Goal: Information Seeking & Learning: Learn about a topic

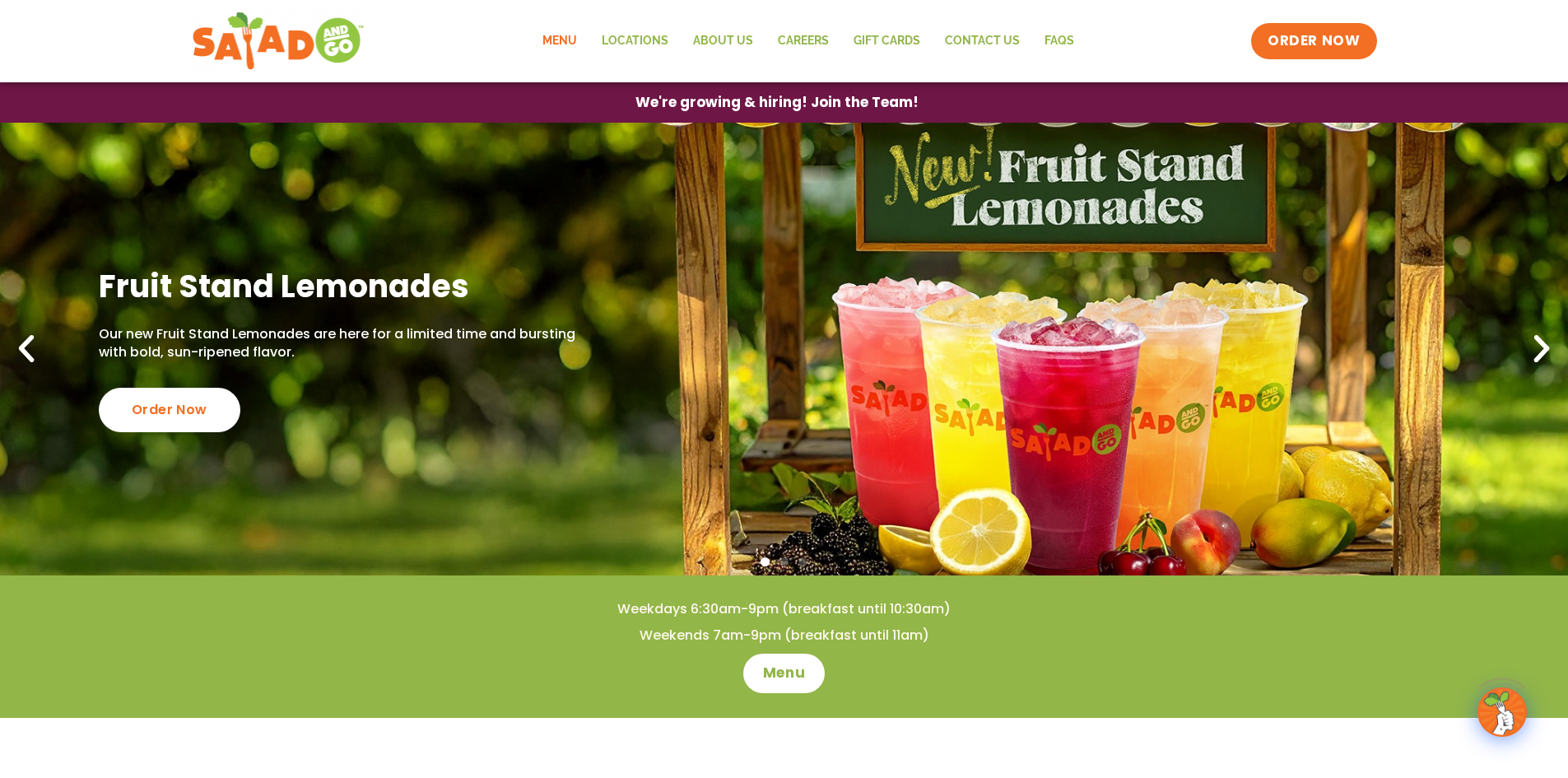
click at [554, 40] on link "Menu" at bounding box center [560, 40] width 60 height 38
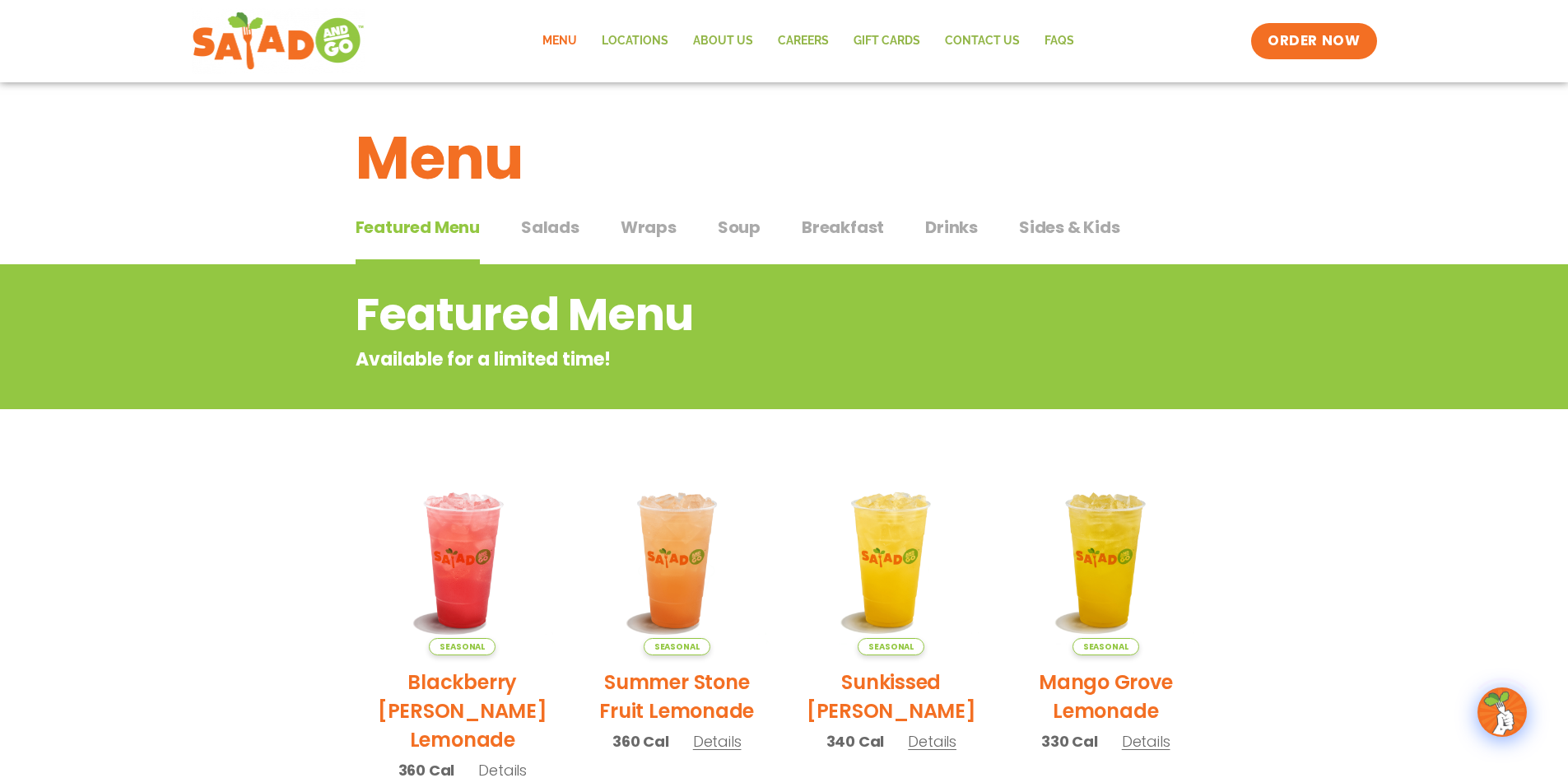
click at [553, 230] on span "Salads" at bounding box center [550, 227] width 59 height 24
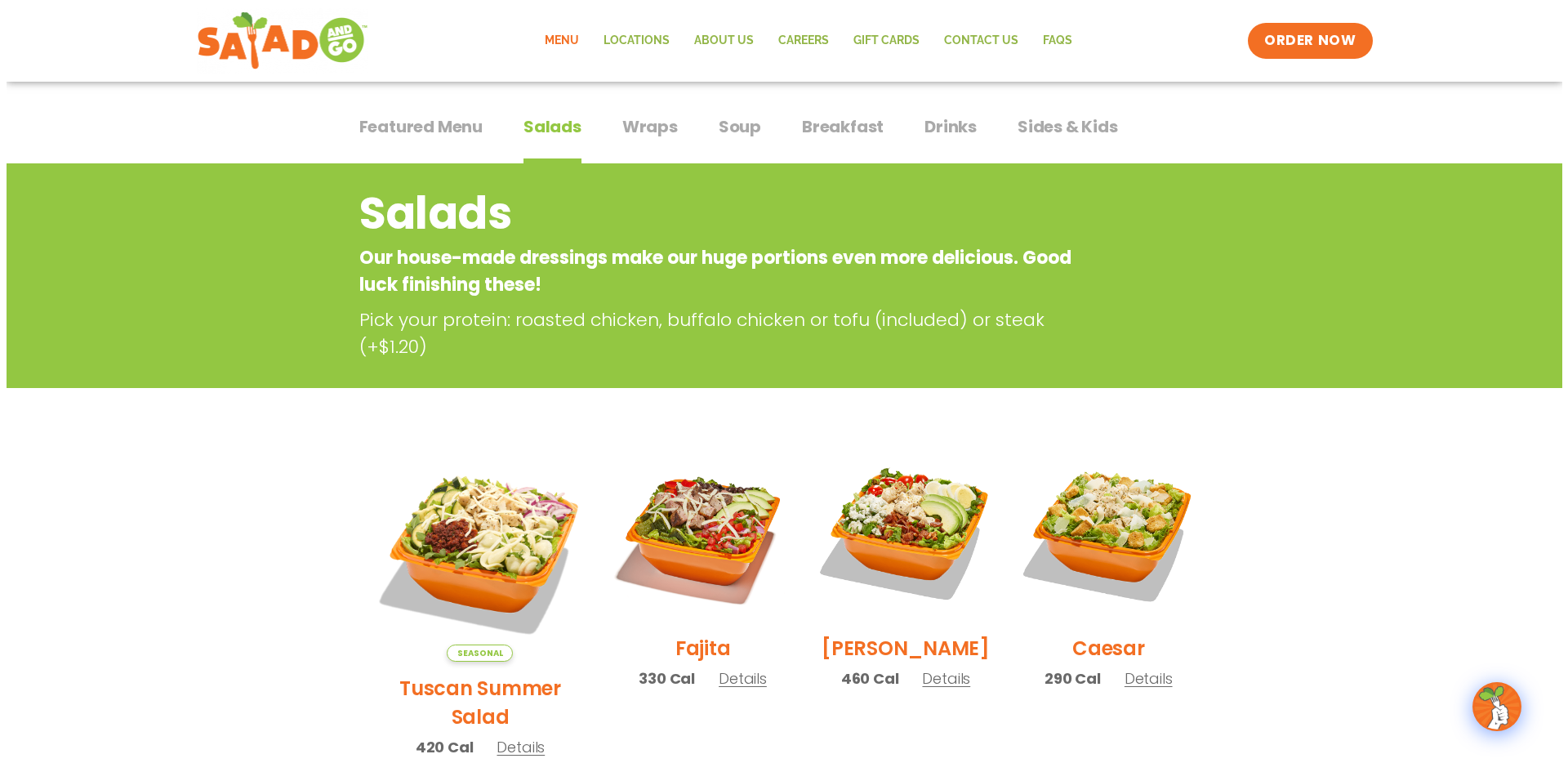
scroll to position [245, 0]
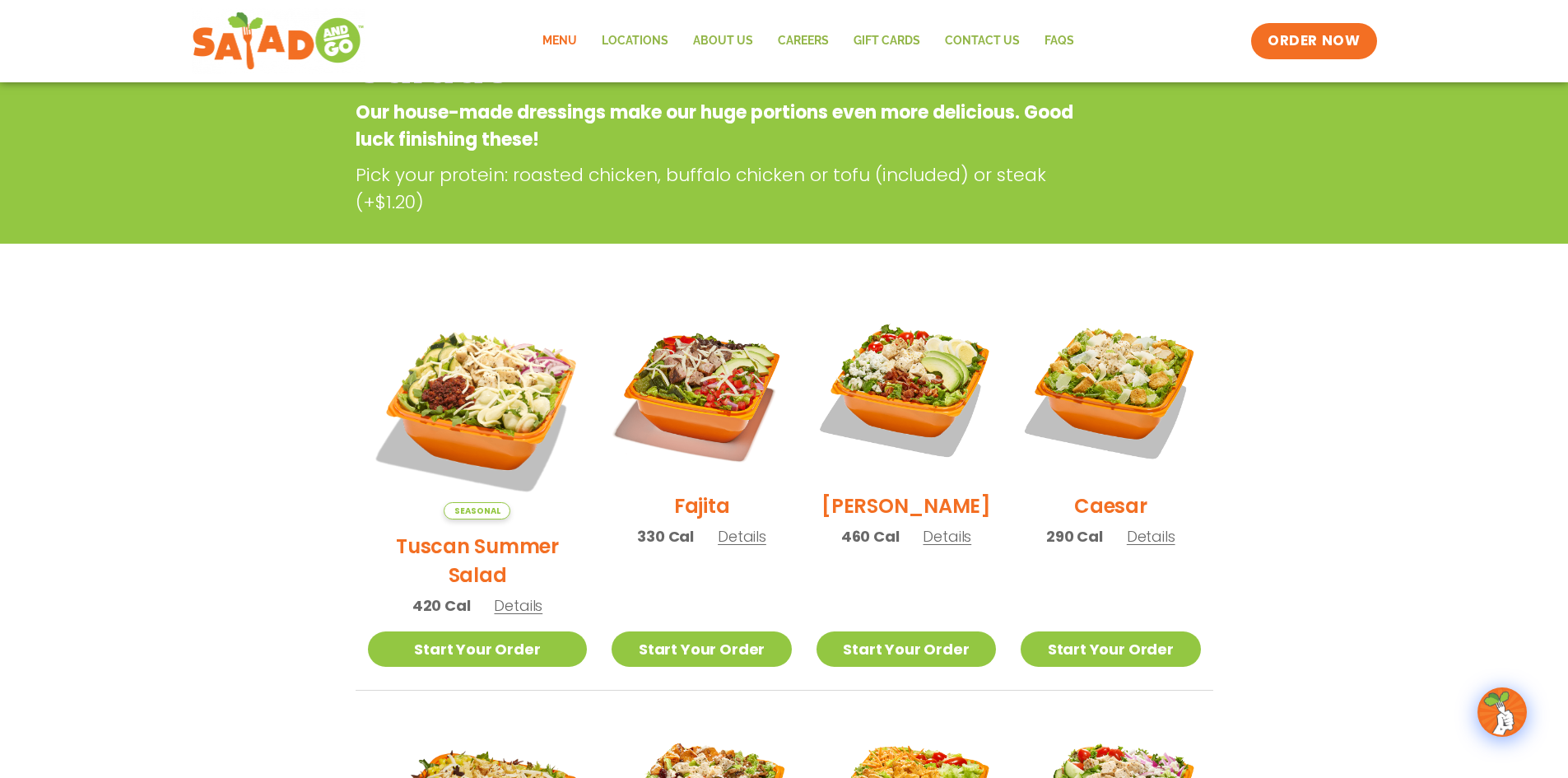
click at [1143, 546] on span "Details" at bounding box center [1151, 536] width 49 height 21
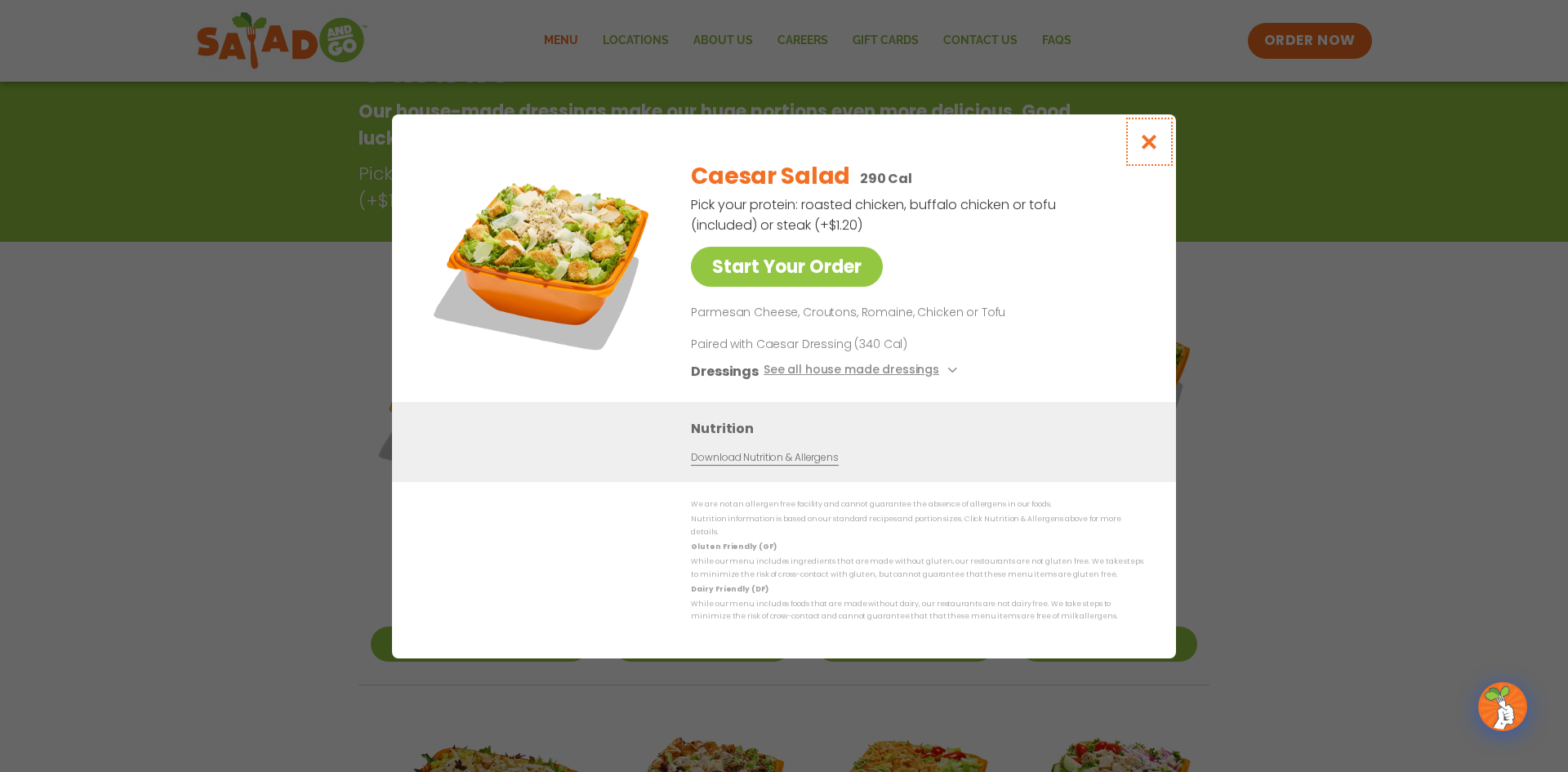
click at [1153, 142] on icon "Close modal" at bounding box center [1149, 142] width 21 height 17
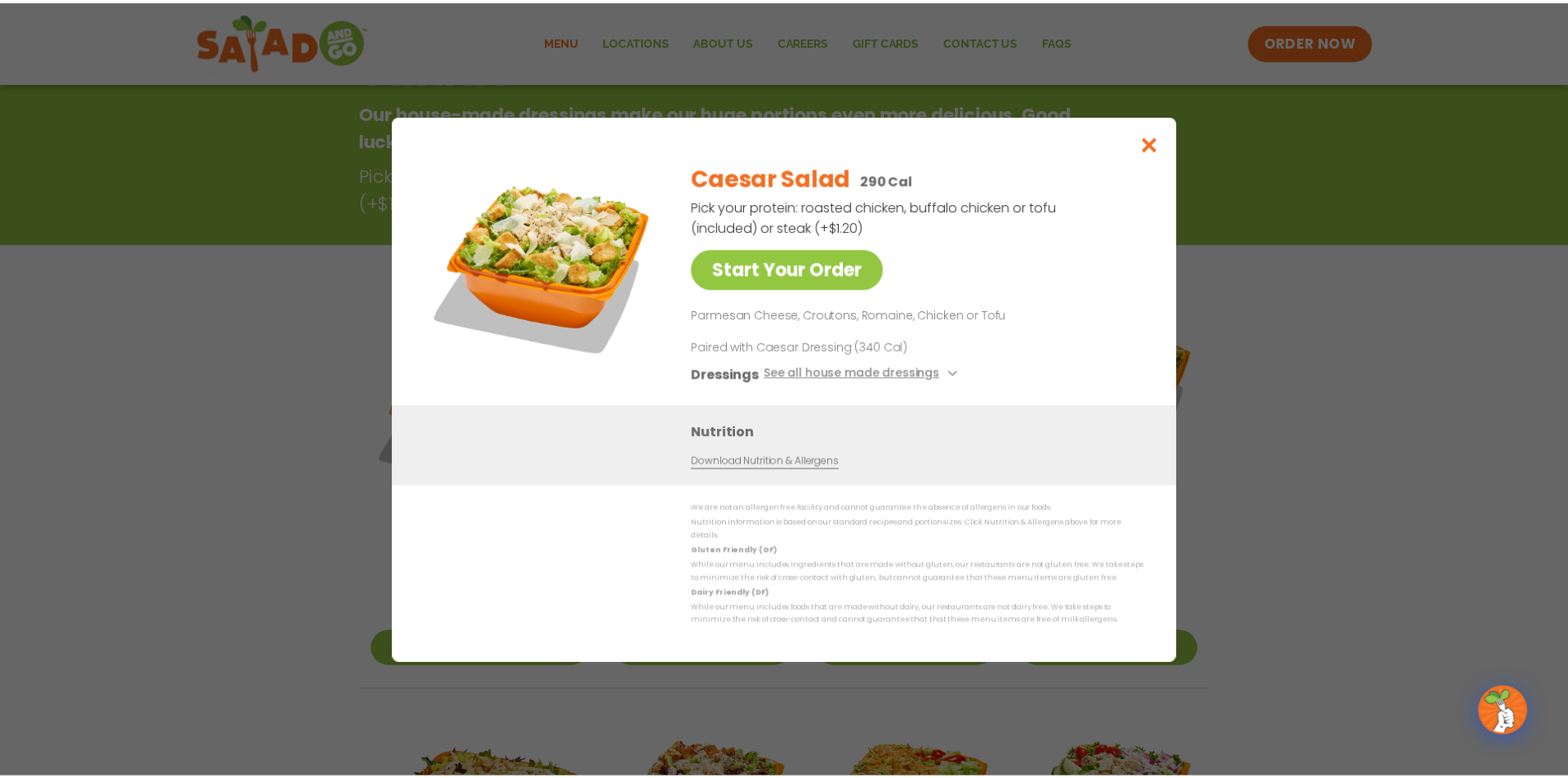
scroll to position [264, 0]
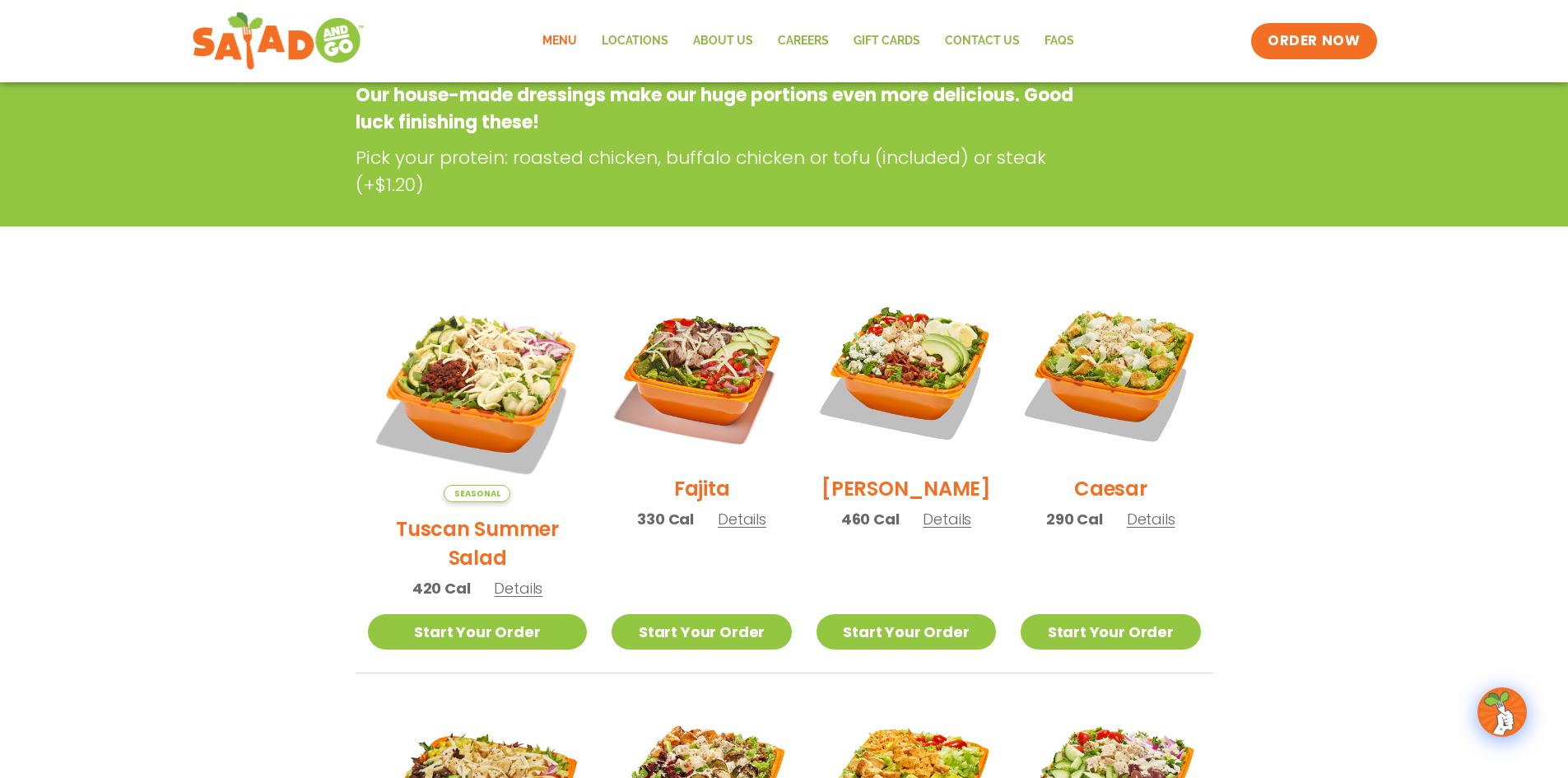
click at [924, 530] on span "Details" at bounding box center [947, 519] width 49 height 21
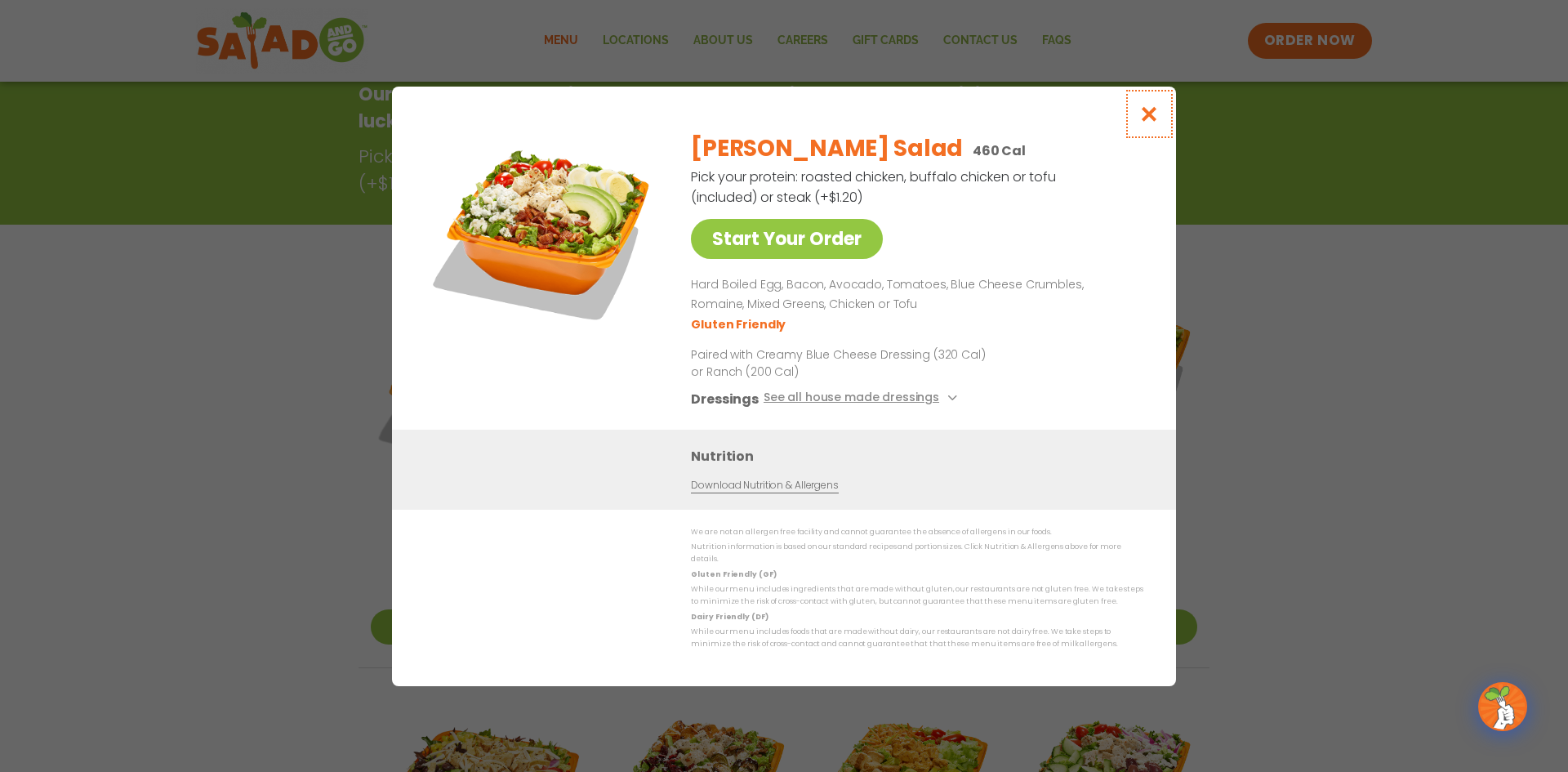
click at [1145, 117] on icon "Close modal" at bounding box center [1149, 114] width 21 height 17
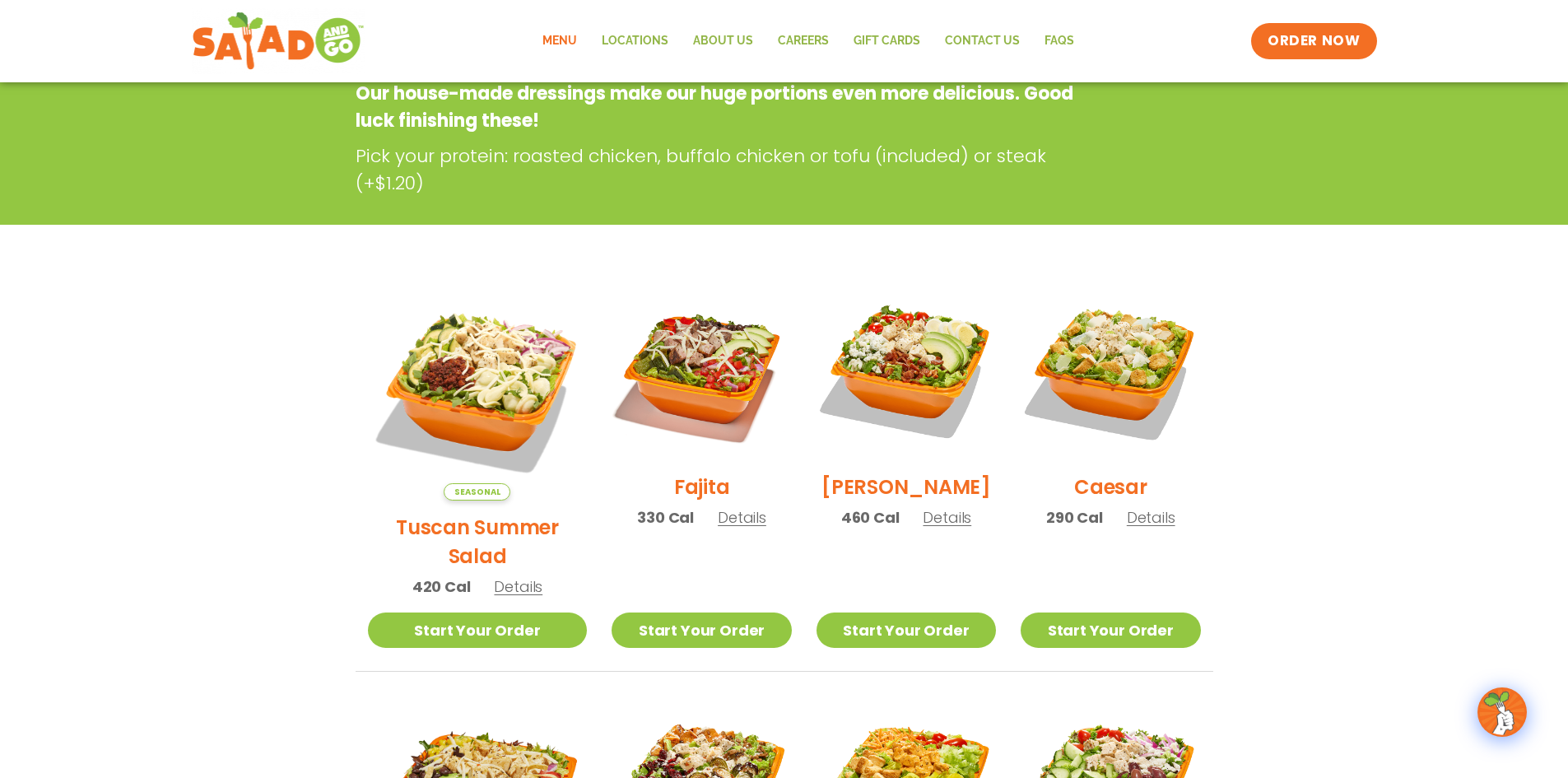
scroll to position [0, 0]
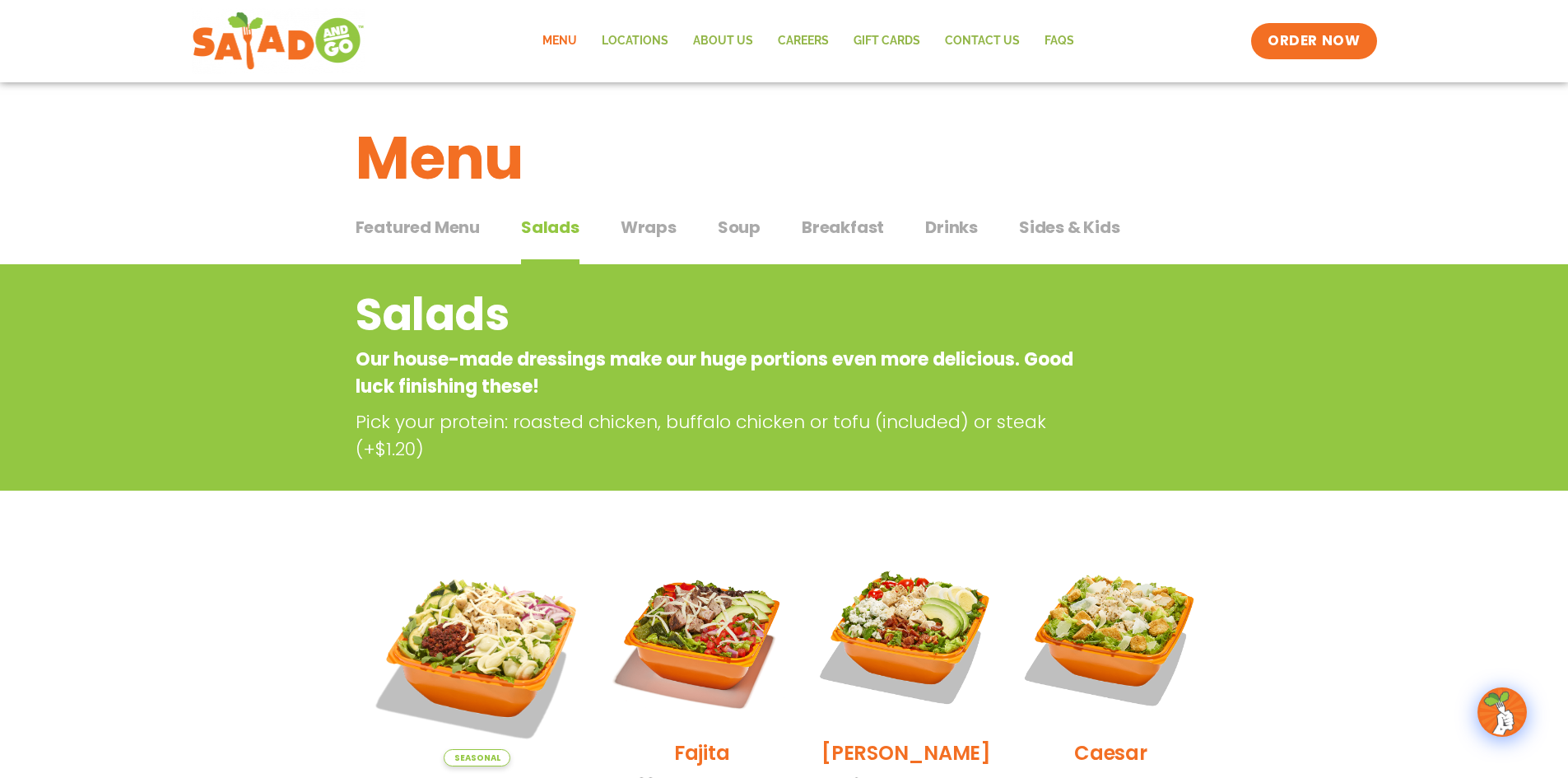
click at [734, 236] on span "Soup" at bounding box center [738, 227] width 43 height 24
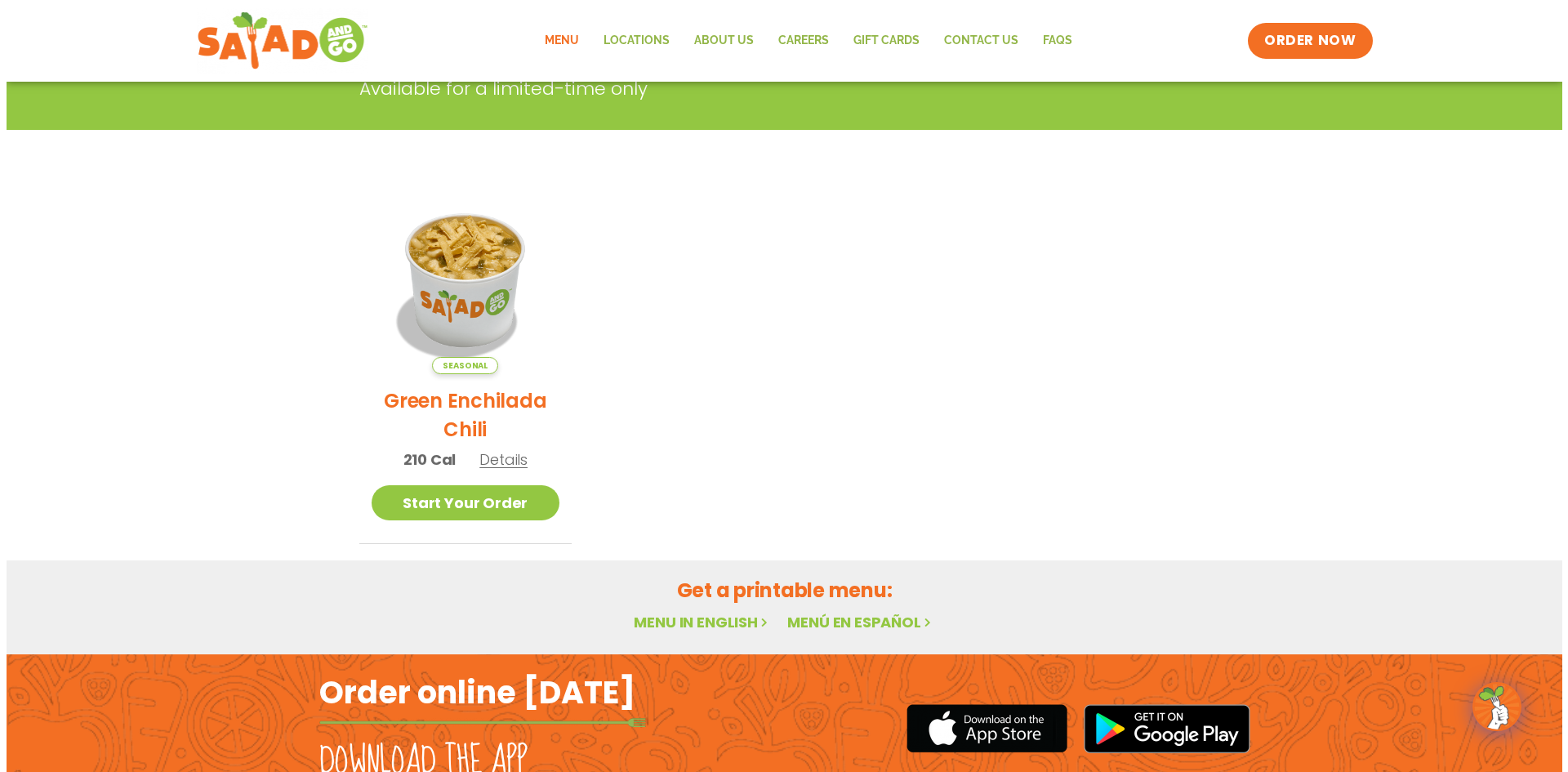
scroll to position [326, 0]
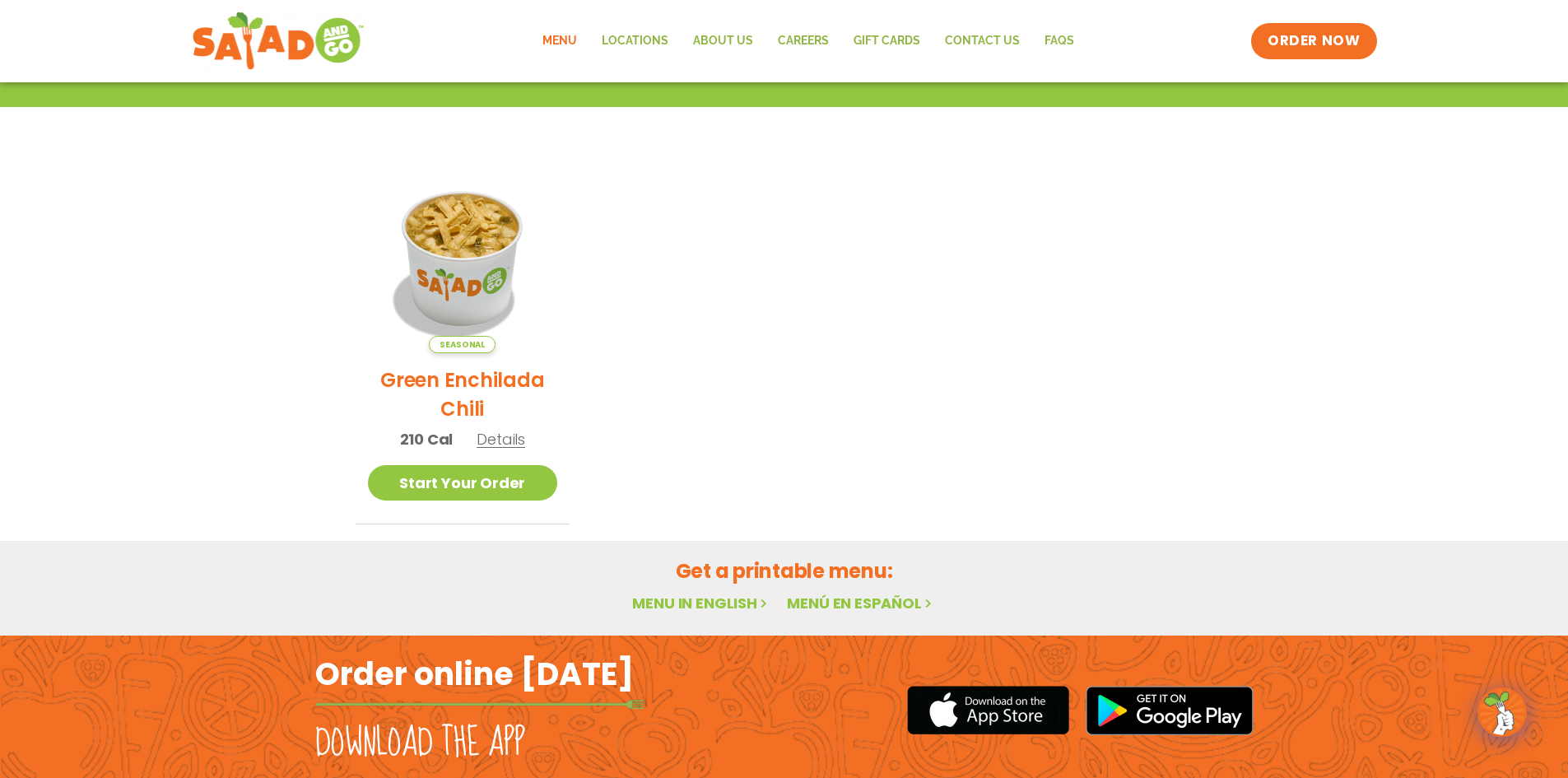
click at [500, 444] on span "Details" at bounding box center [501, 439] width 49 height 21
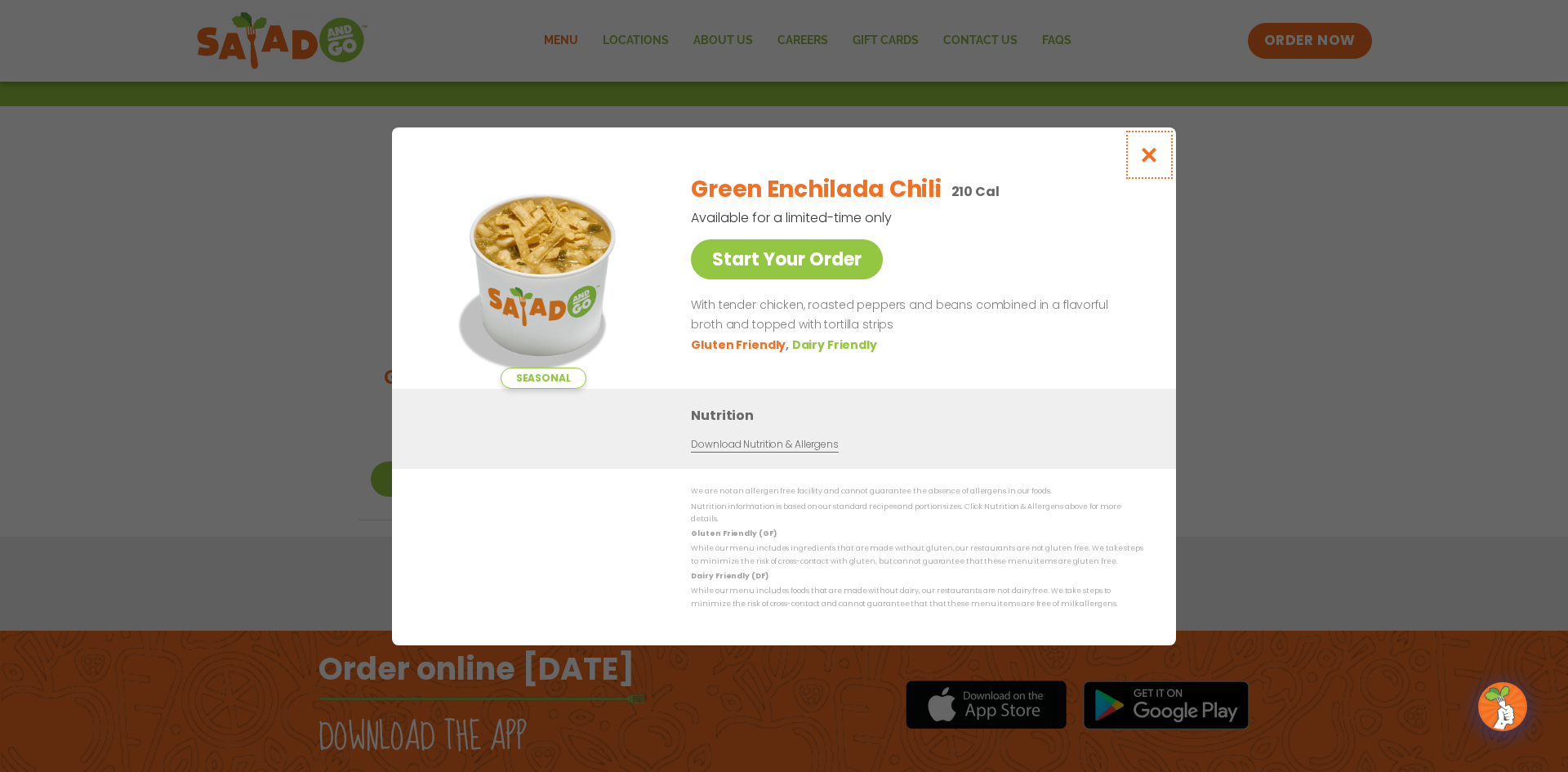
click at [1152, 157] on icon "Close modal" at bounding box center [1149, 155] width 21 height 17
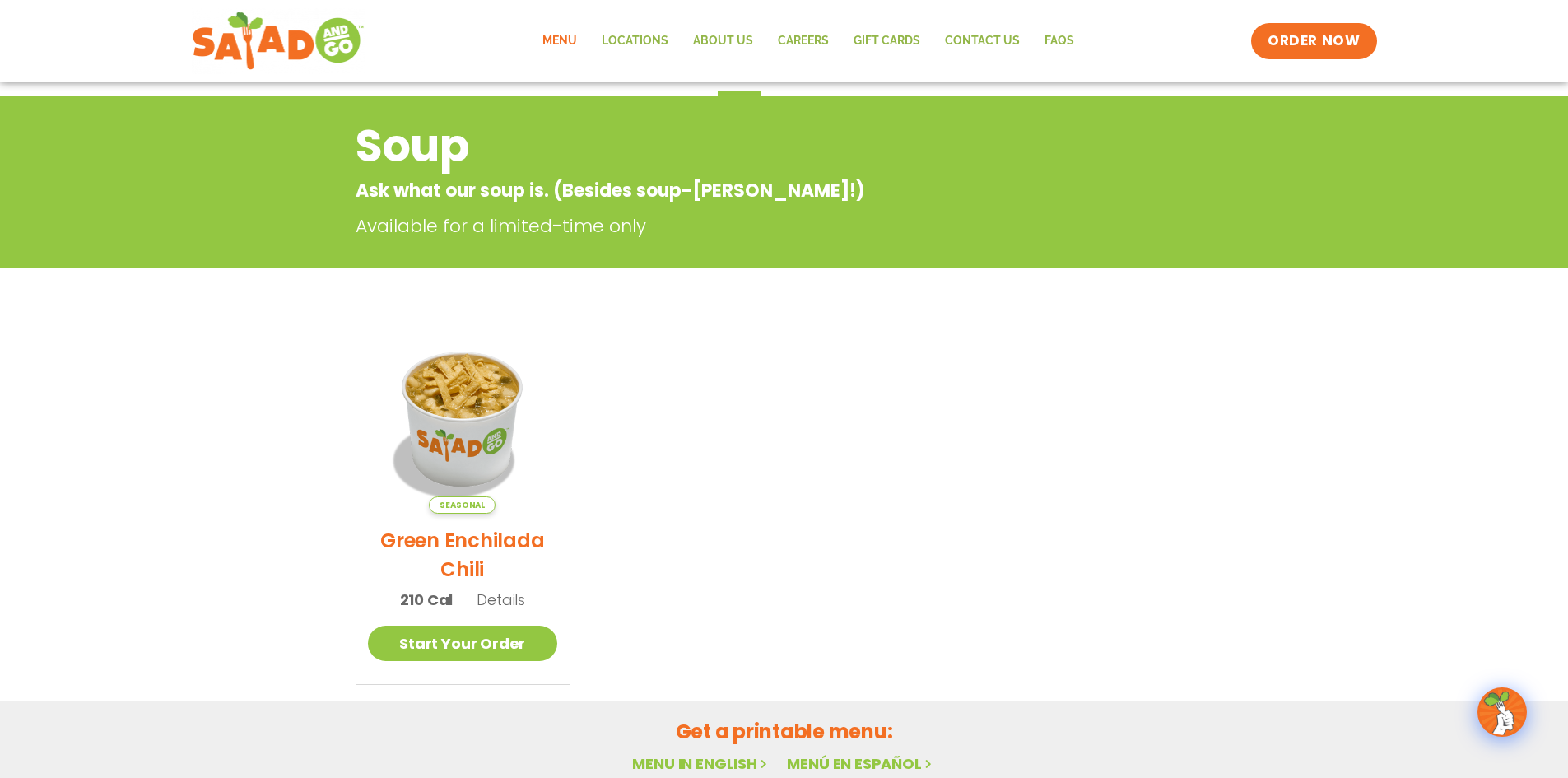
scroll to position [0, 0]
